Goal: Task Accomplishment & Management: Manage account settings

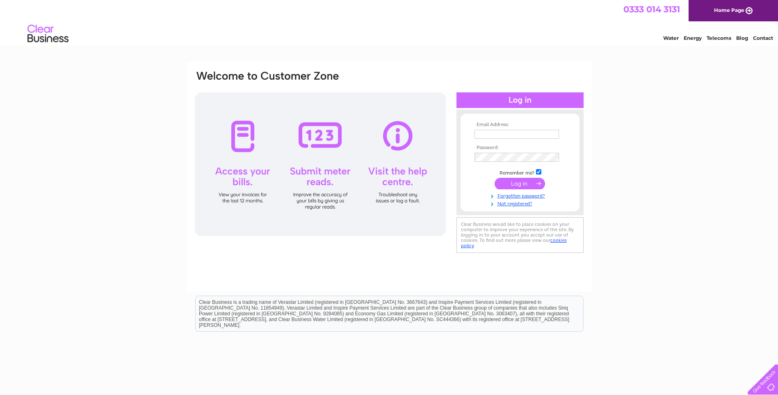
type input "[EMAIL_ADDRESS][DOMAIN_NAME]"
click at [516, 182] on input "submit" at bounding box center [520, 183] width 50 height 11
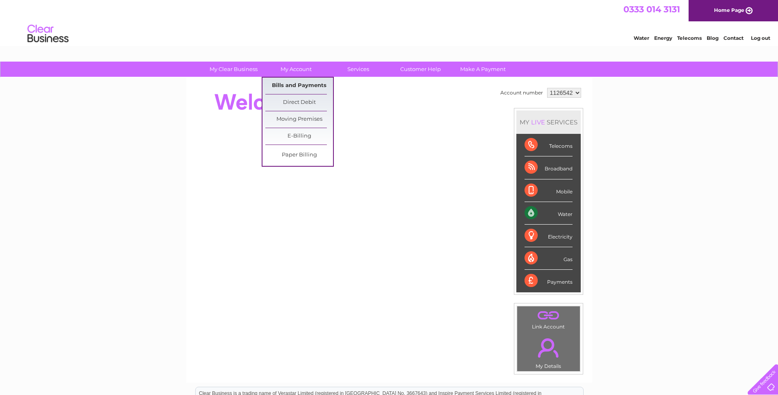
click at [311, 84] on link "Bills and Payments" at bounding box center [299, 86] width 68 height 16
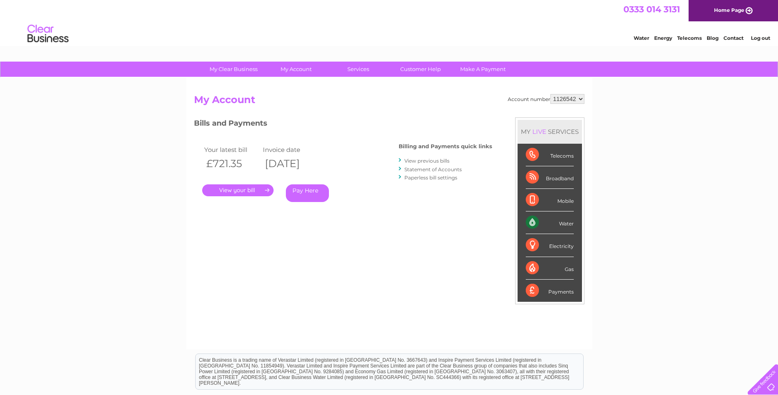
drag, startPoint x: 236, startPoint y: 187, endPoint x: 251, endPoint y: 203, distance: 22.1
click at [236, 188] on link "." at bounding box center [237, 190] width 71 height 12
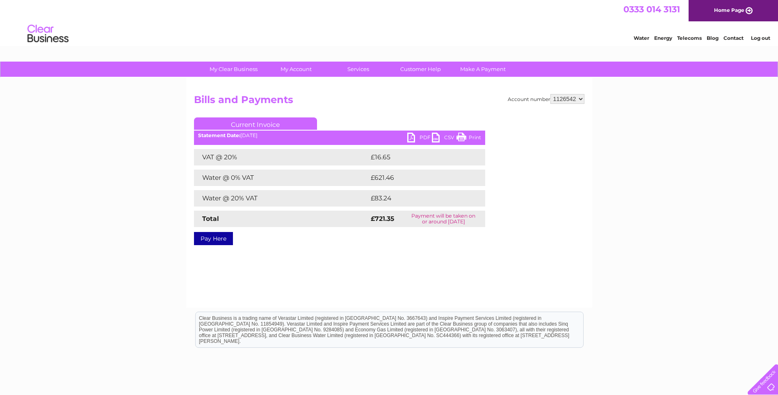
click at [412, 138] on link "PDF" at bounding box center [419, 139] width 25 height 12
